Goal: Find specific page/section: Find specific page/section

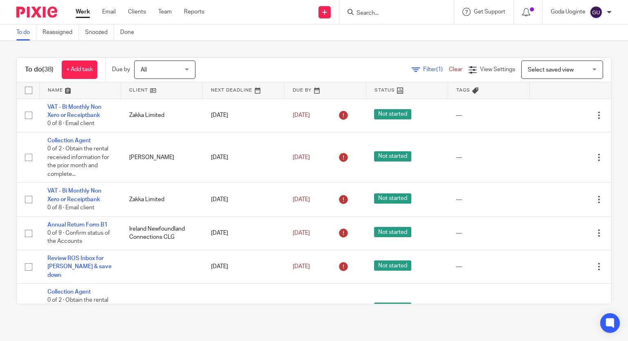
click at [376, 14] on input "Search" at bounding box center [393, 13] width 74 height 7
type input "rubyt"
click at [376, 35] on link at bounding box center [423, 35] width 138 height 19
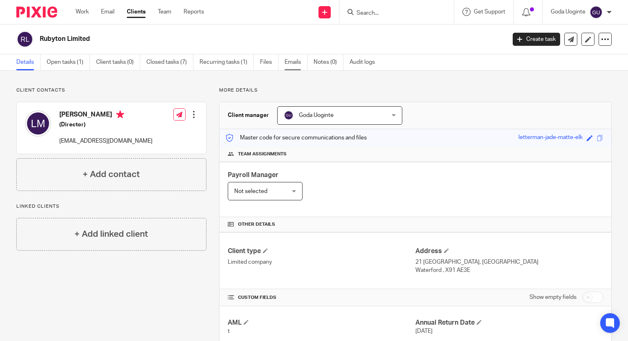
click at [301, 64] on link "Emails" at bounding box center [296, 62] width 23 height 16
